Goal: Information Seeking & Learning: Learn about a topic

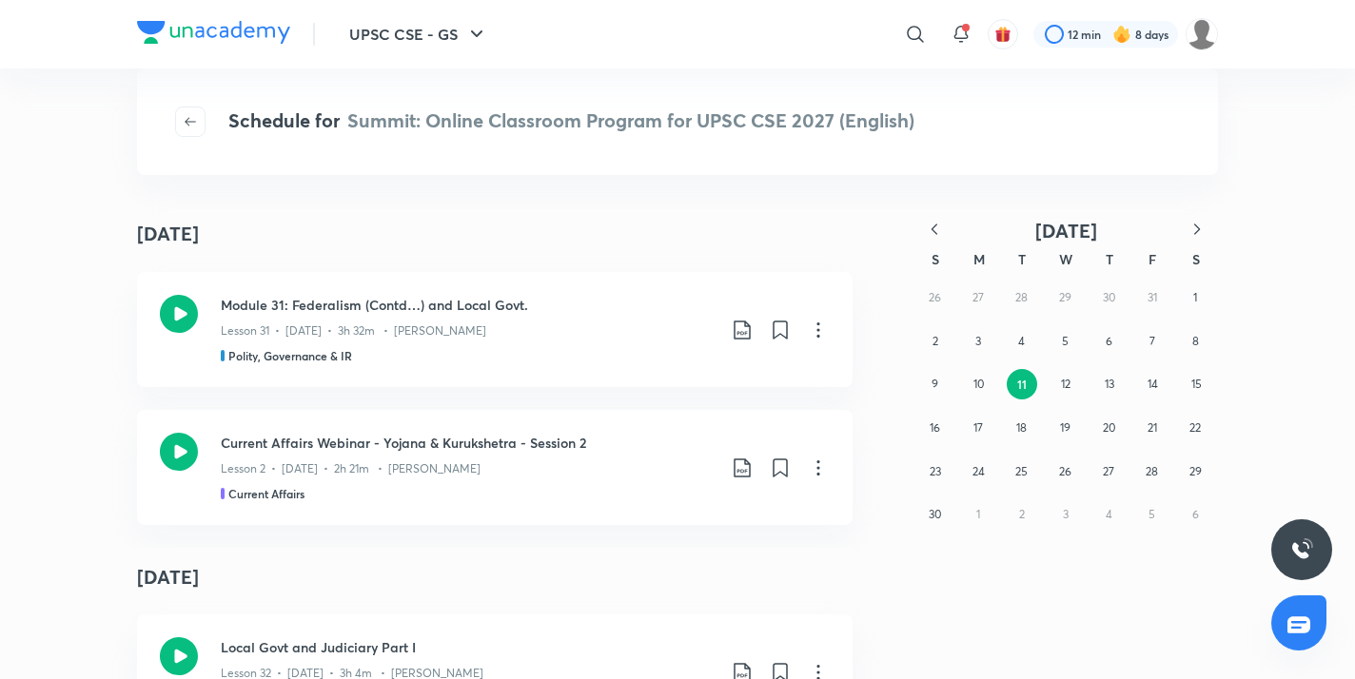
scroll to position [10559, 0]
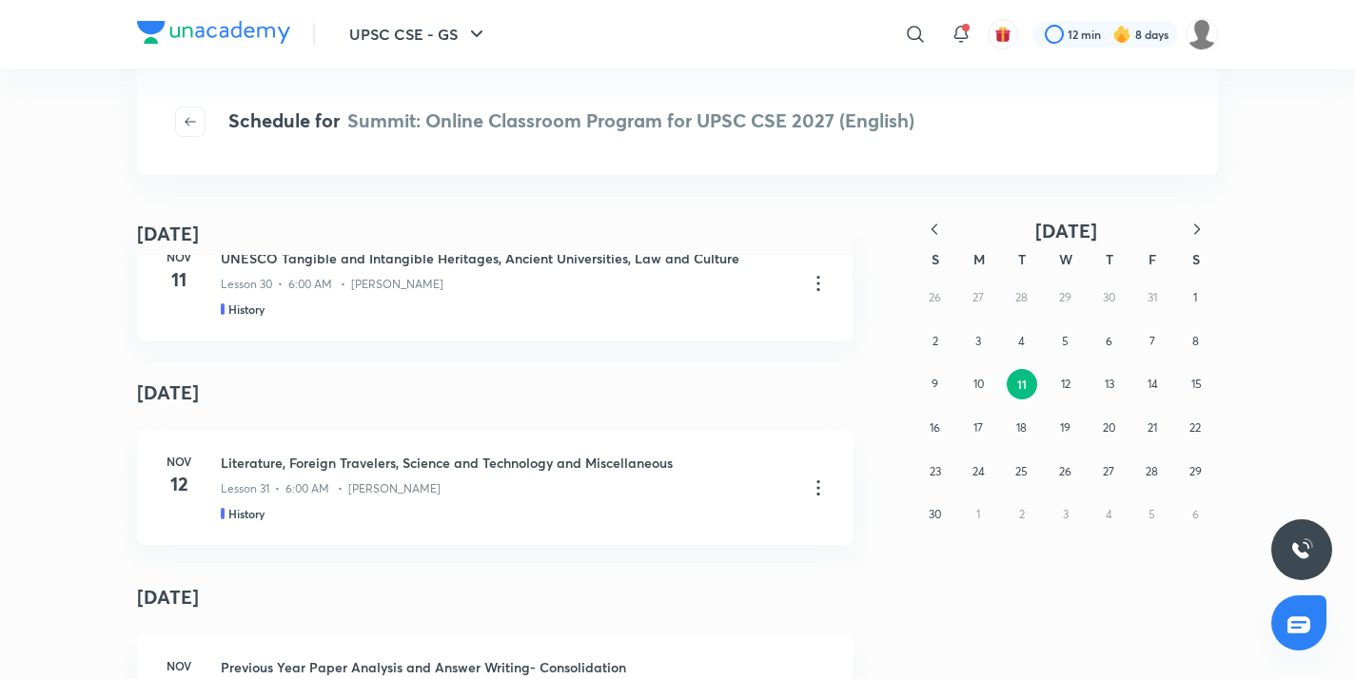
click at [935, 233] on icon "button" at bounding box center [934, 229] width 6 height 10
click at [943, 435] on button "19" at bounding box center [935, 428] width 30 height 30
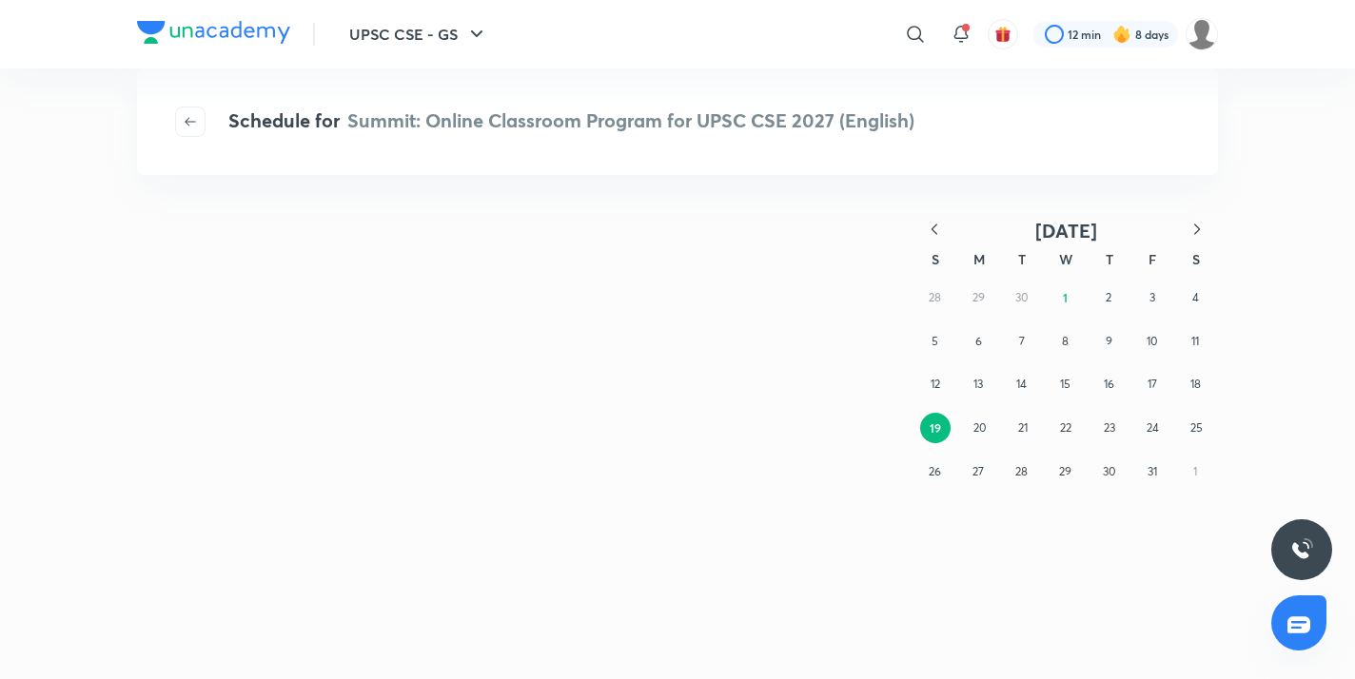
scroll to position [0, 0]
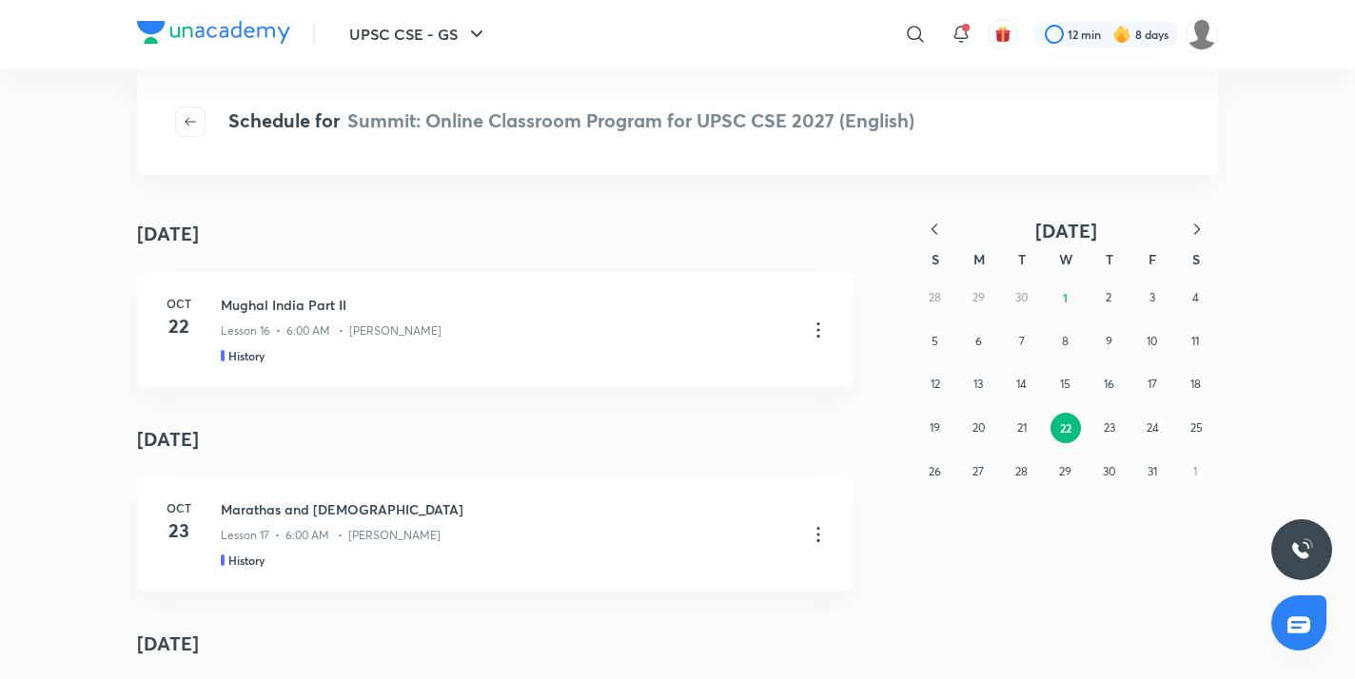
click at [936, 232] on icon "button" at bounding box center [934, 229] width 19 height 19
click at [1162, 385] on button "19" at bounding box center [1152, 384] width 30 height 30
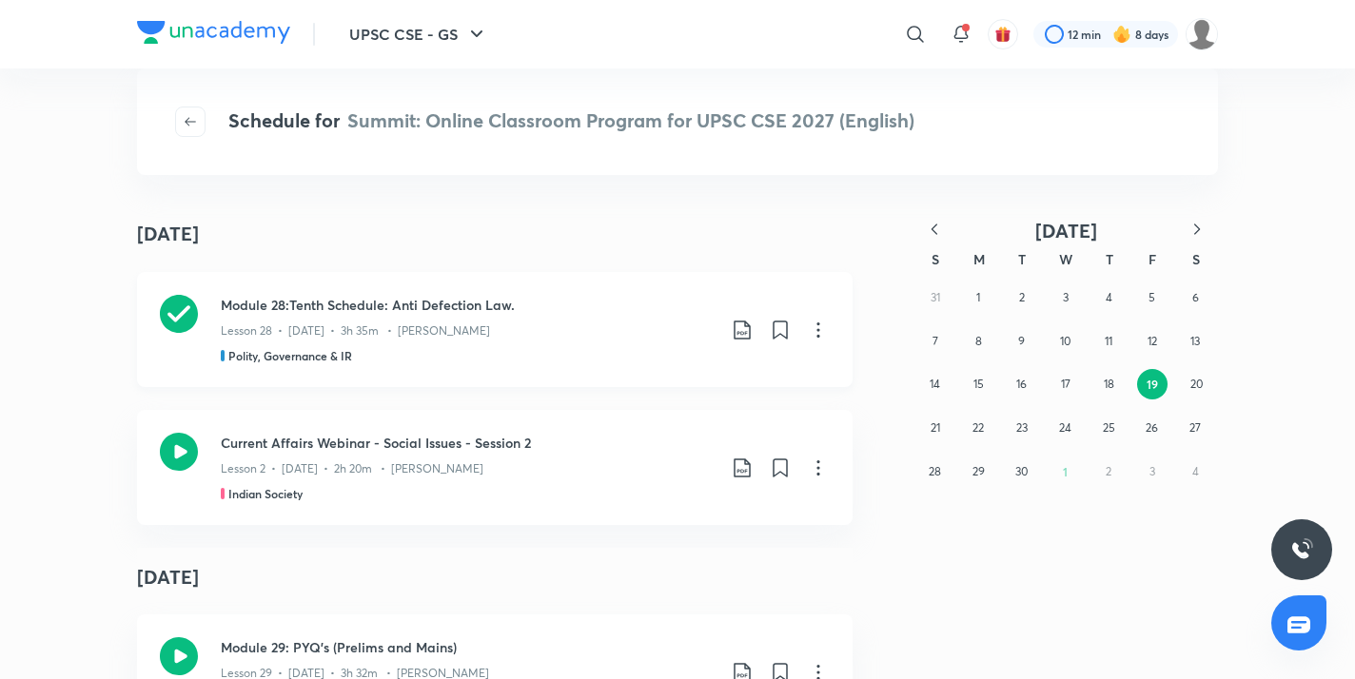
click at [734, 327] on icon at bounding box center [742, 330] width 23 height 23
click at [611, 436] on p "With annotation" at bounding box center [592, 432] width 98 height 20
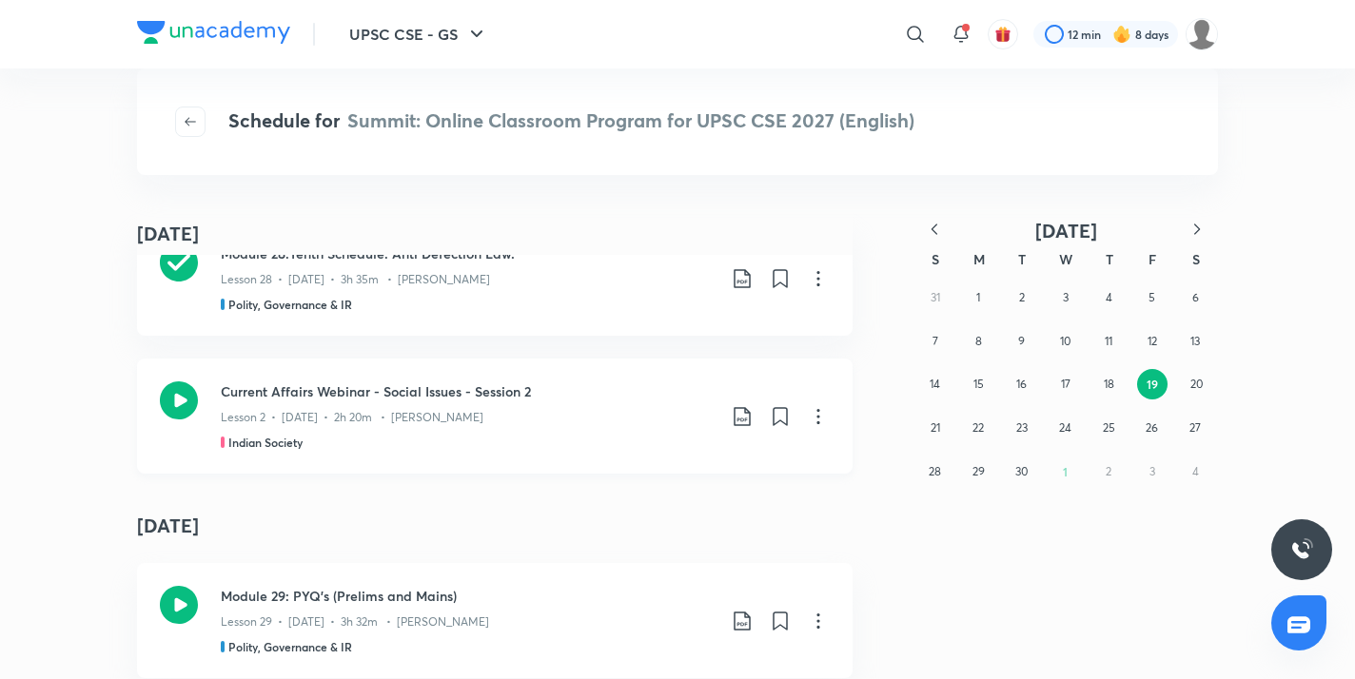
scroll to position [225, 0]
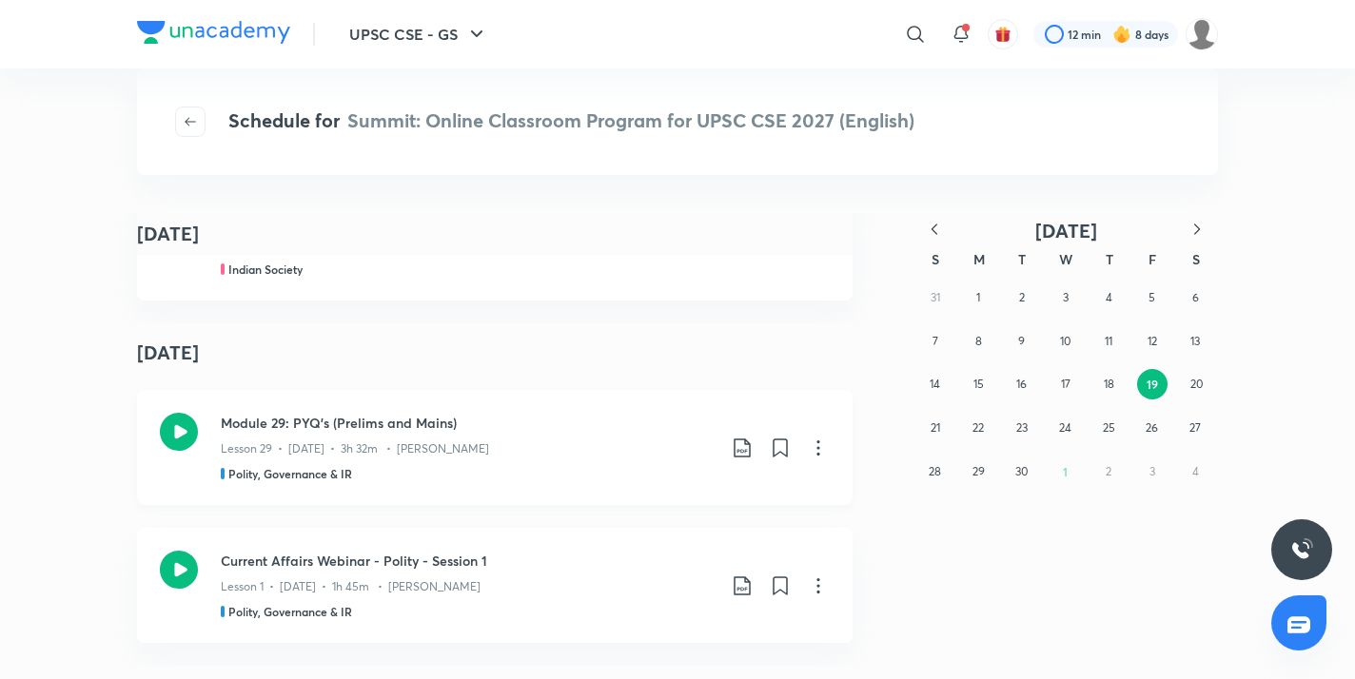
click at [168, 430] on icon at bounding box center [179, 432] width 38 height 38
